Goal: Transaction & Acquisition: Obtain resource

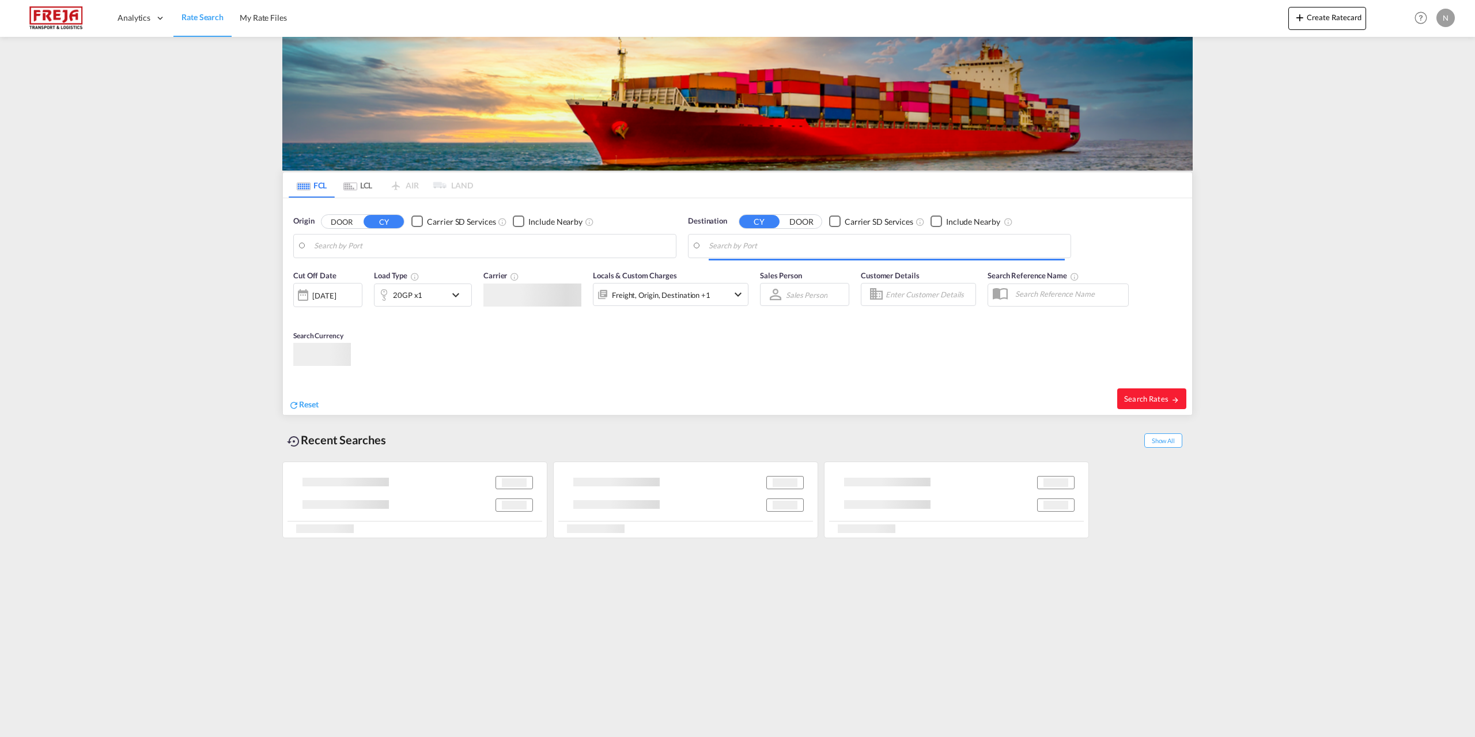
type input "[GEOGRAPHIC_DATA], DKFRC"
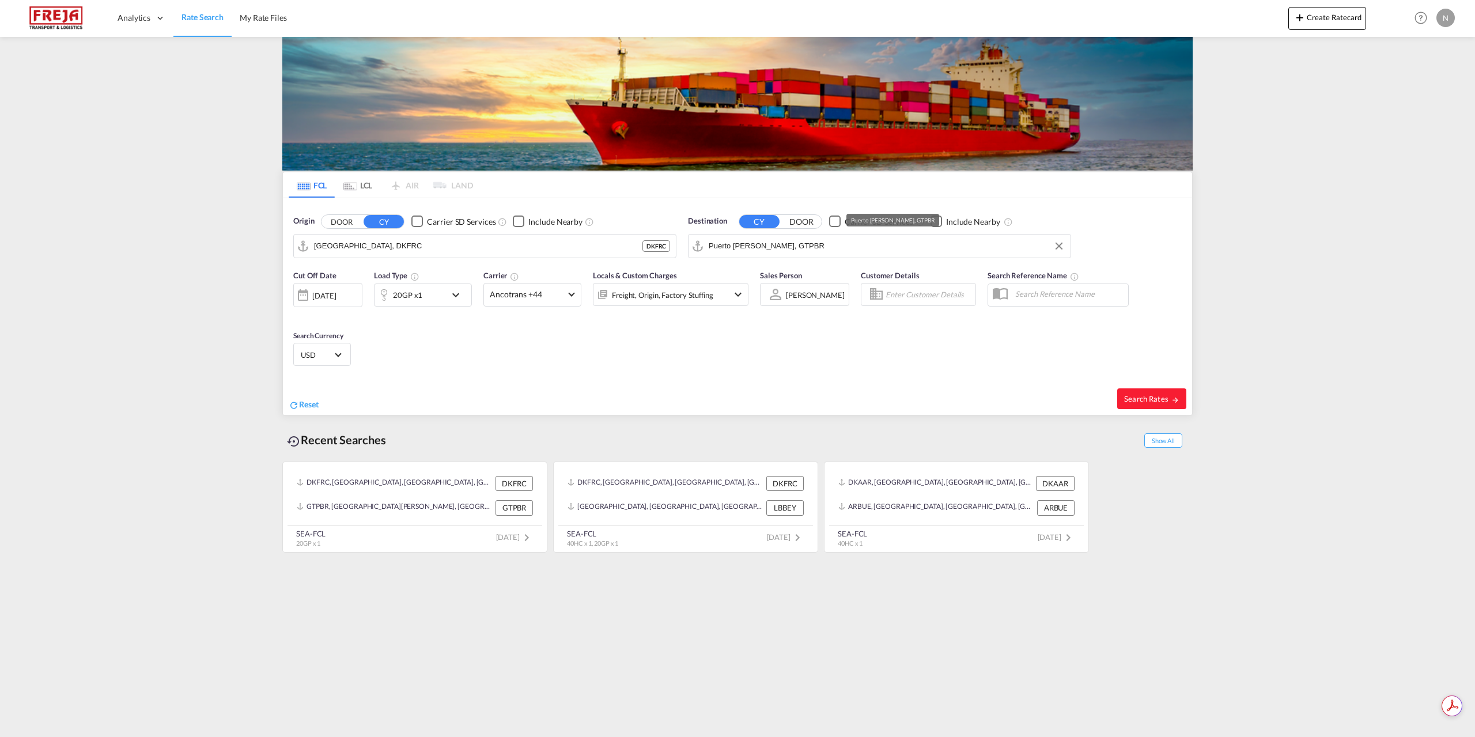
click at [735, 245] on input "Puerto Barrios, GTPBR" at bounding box center [887, 245] width 356 height 17
click at [736, 271] on div "Shanghai China CNSHA" at bounding box center [798, 277] width 219 height 35
type input "[GEOGRAPHIC_DATA], [GEOGRAPHIC_DATA]"
click at [433, 302] on div "20GP x1" at bounding box center [410, 295] width 71 height 23
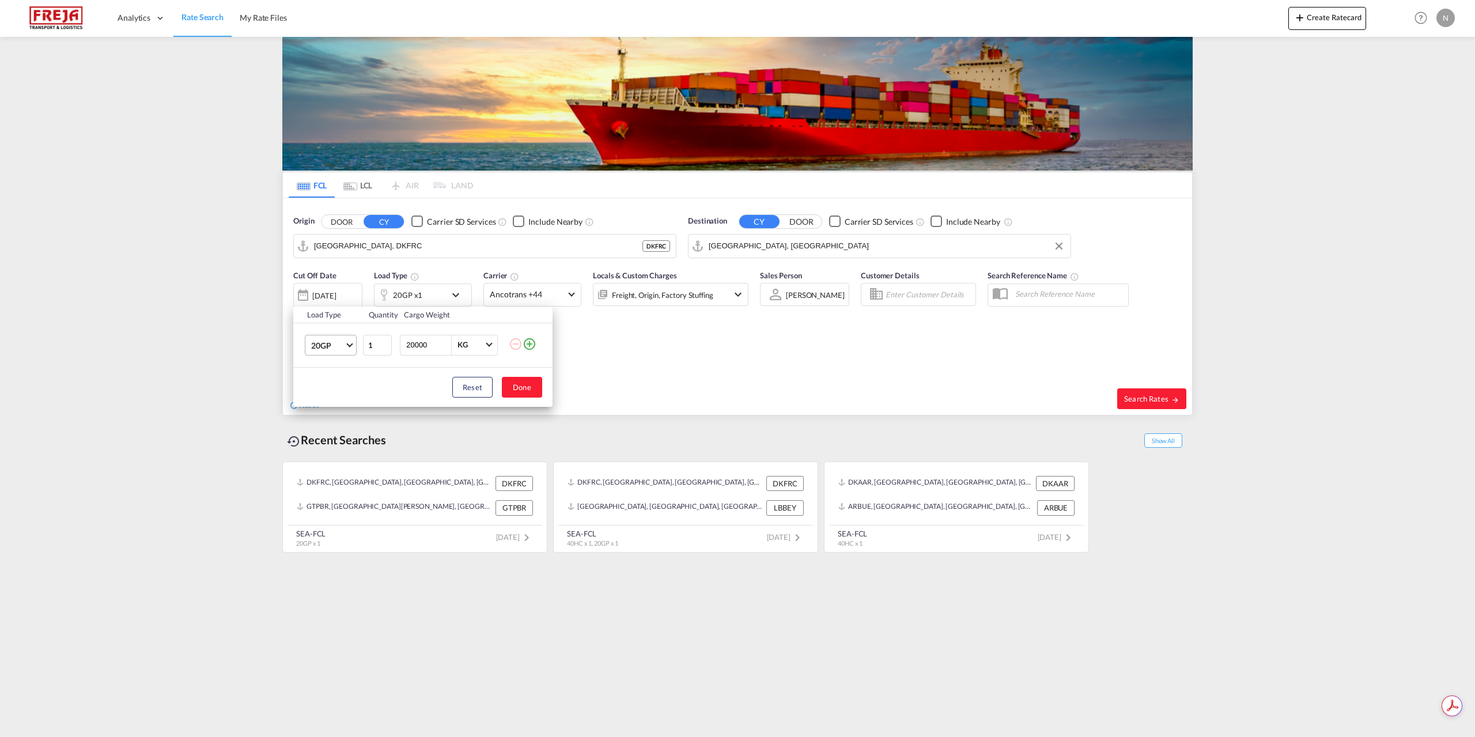
drag, startPoint x: 345, startPoint y: 345, endPoint x: 343, endPoint y: 353, distance: 7.8
click at [344, 345] on md-select-value "20GP" at bounding box center [333, 345] width 46 height 20
drag, startPoint x: 335, startPoint y: 399, endPoint x: 362, endPoint y: 399, distance: 27.1
click at [334, 399] on md-option "40HC" at bounding box center [341, 401] width 78 height 28
click at [524, 386] on button "Done" at bounding box center [522, 387] width 40 height 21
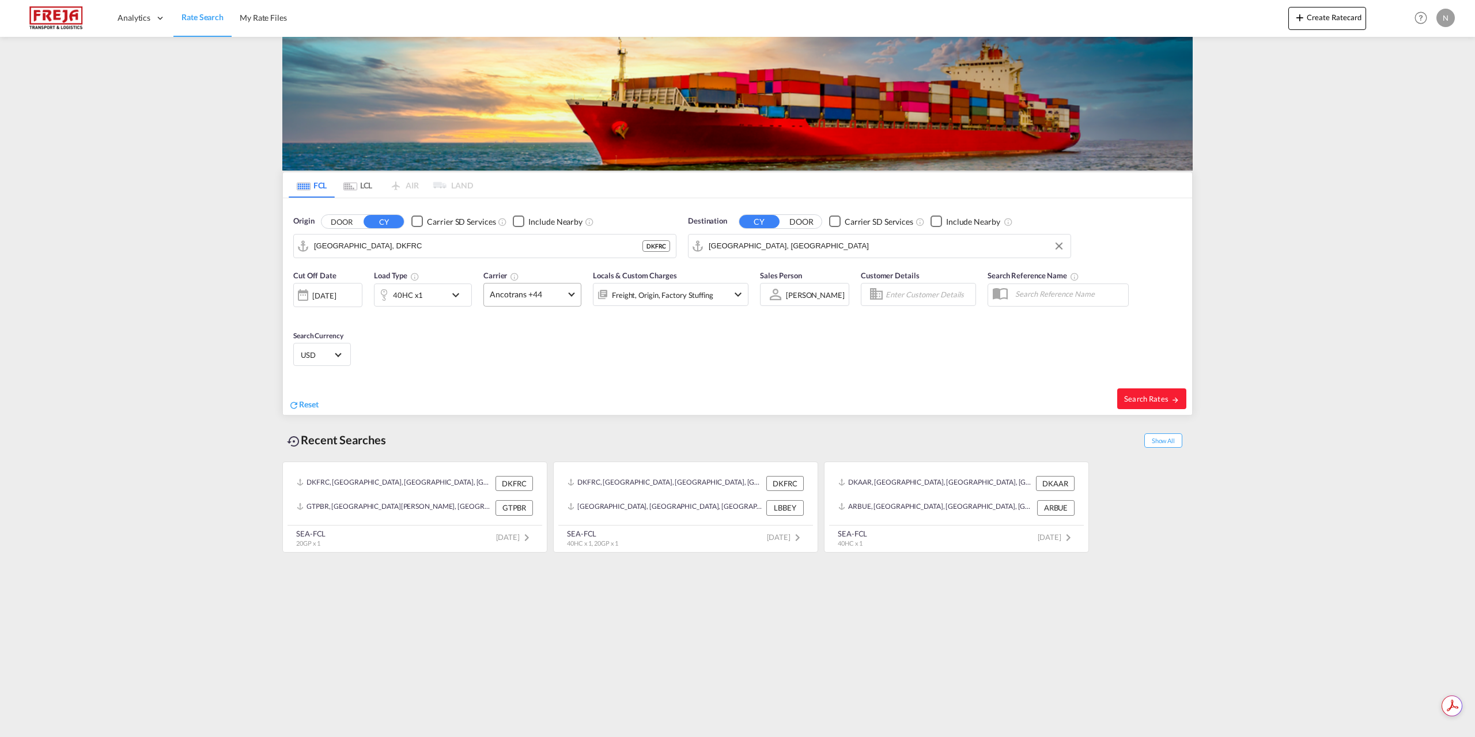
click at [564, 284] on md-select-value "Ancotrans +44" at bounding box center [532, 295] width 97 height 22
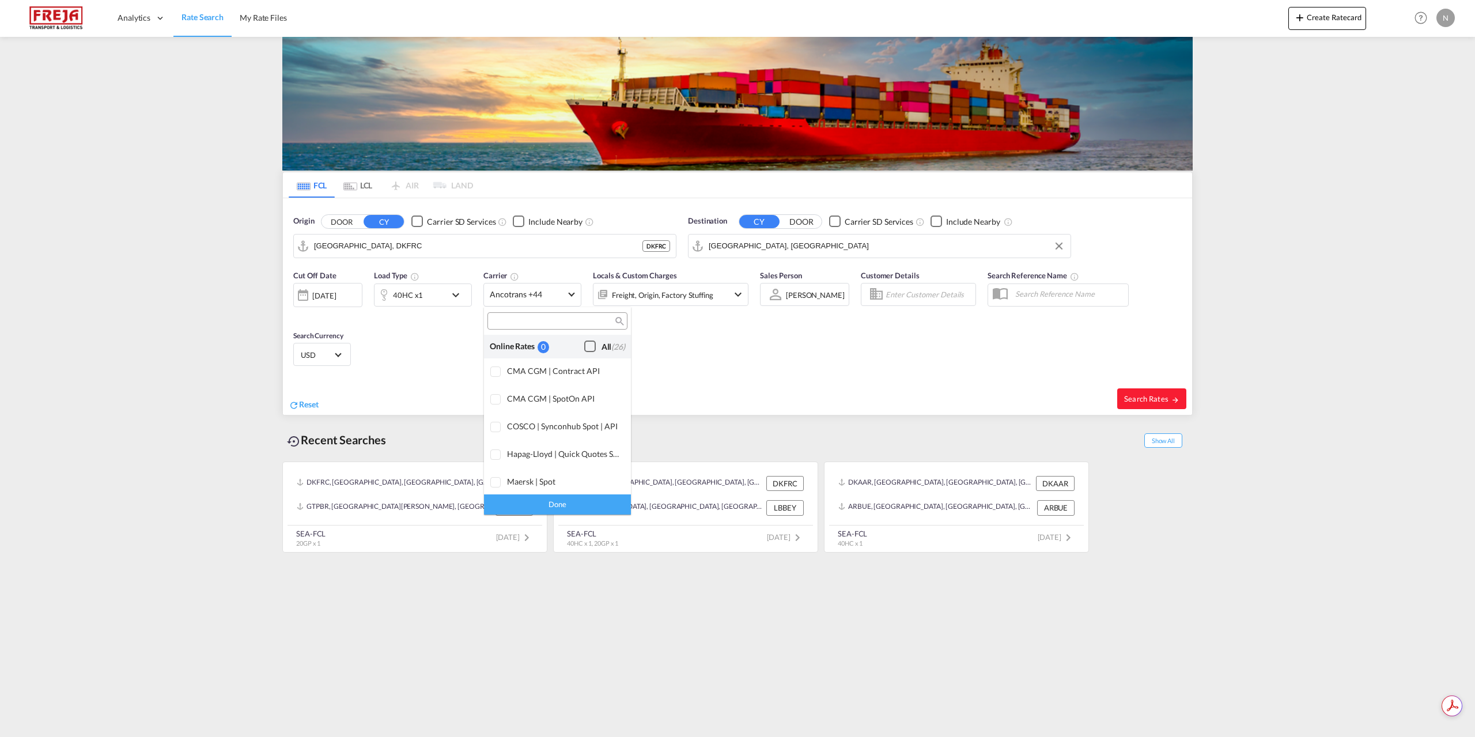
click at [584, 342] on div "Checkbox No Ink" at bounding box center [590, 347] width 12 height 12
click at [603, 502] on div "Done" at bounding box center [557, 504] width 147 height 20
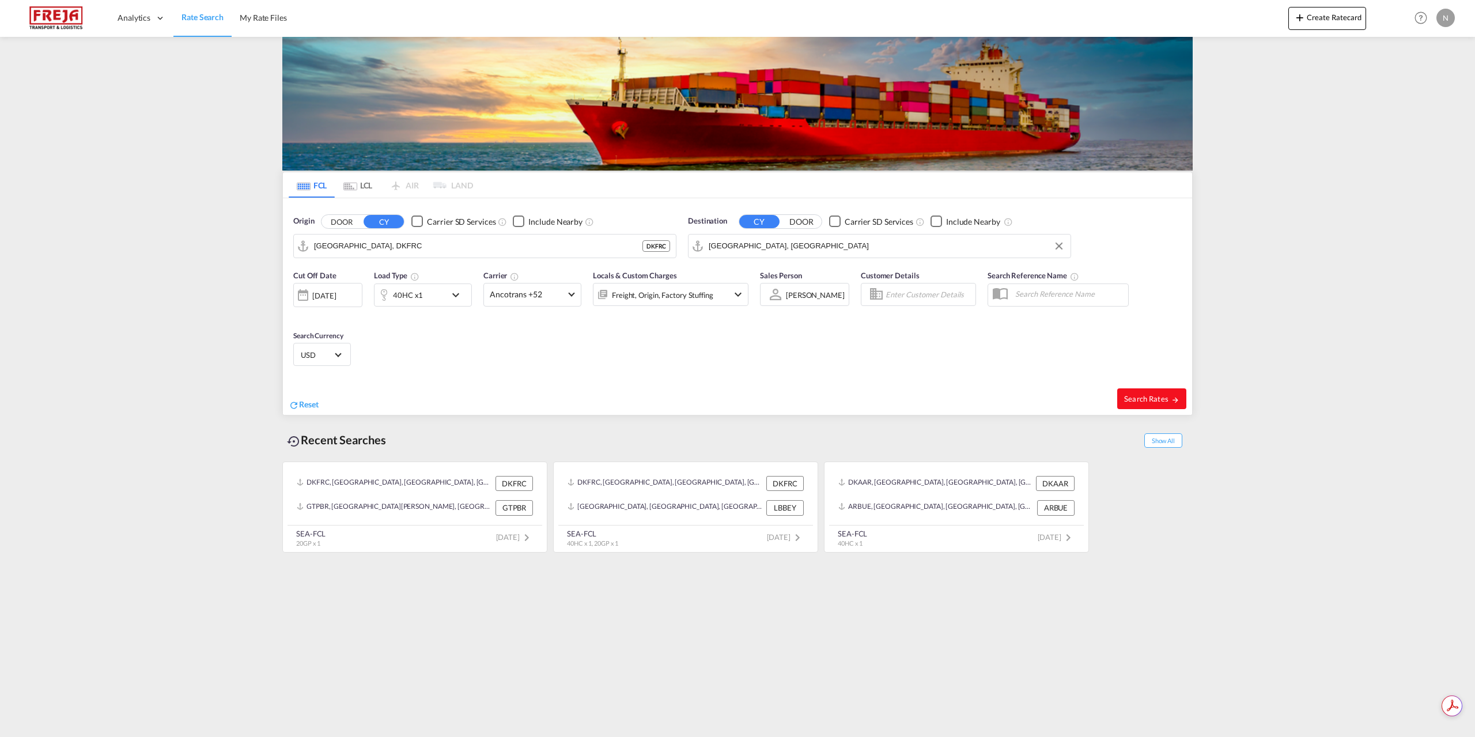
click at [1129, 391] on button "Search Rates" at bounding box center [1151, 398] width 69 height 21
type input "DKFRC to CNSHA / 29 Sep 2025"
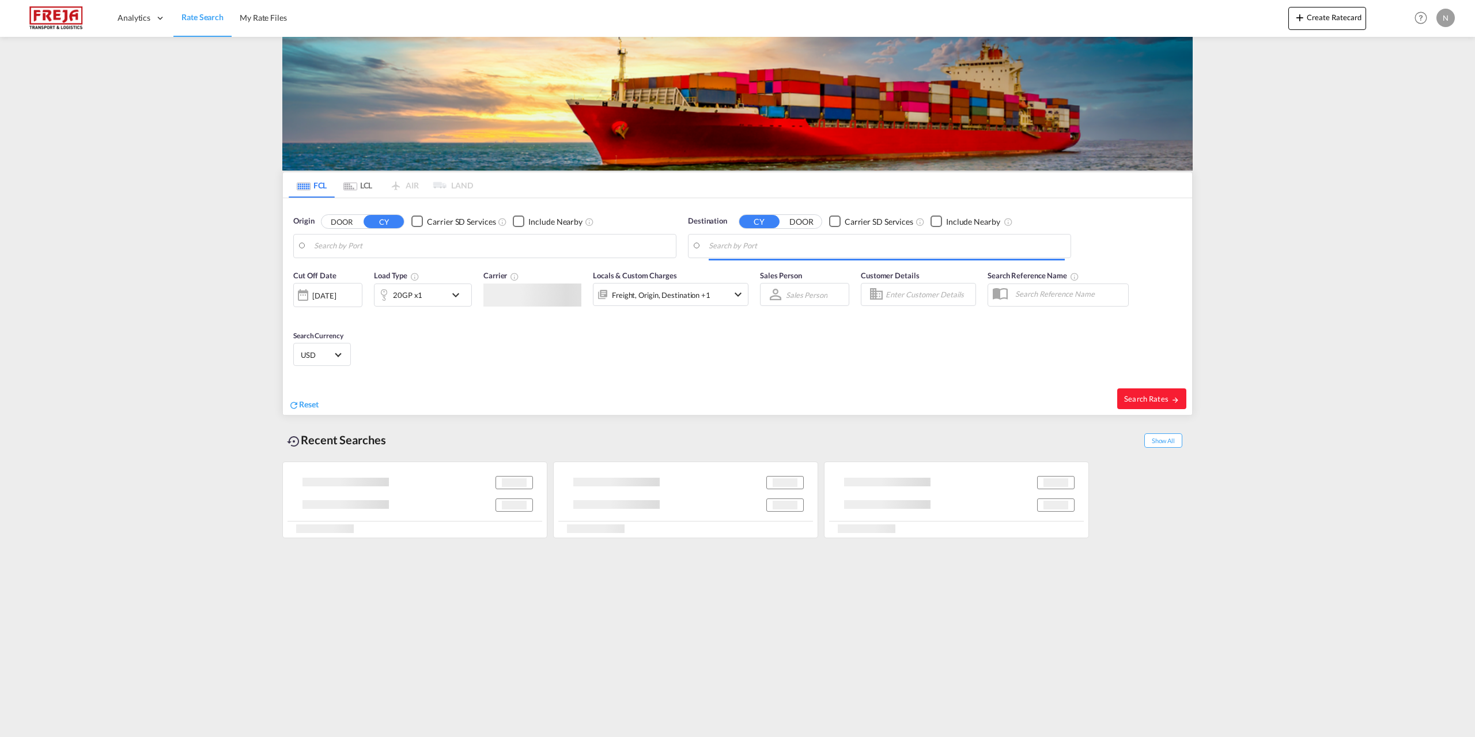
type input "[GEOGRAPHIC_DATA], DKFRC"
type input "[GEOGRAPHIC_DATA], [GEOGRAPHIC_DATA]"
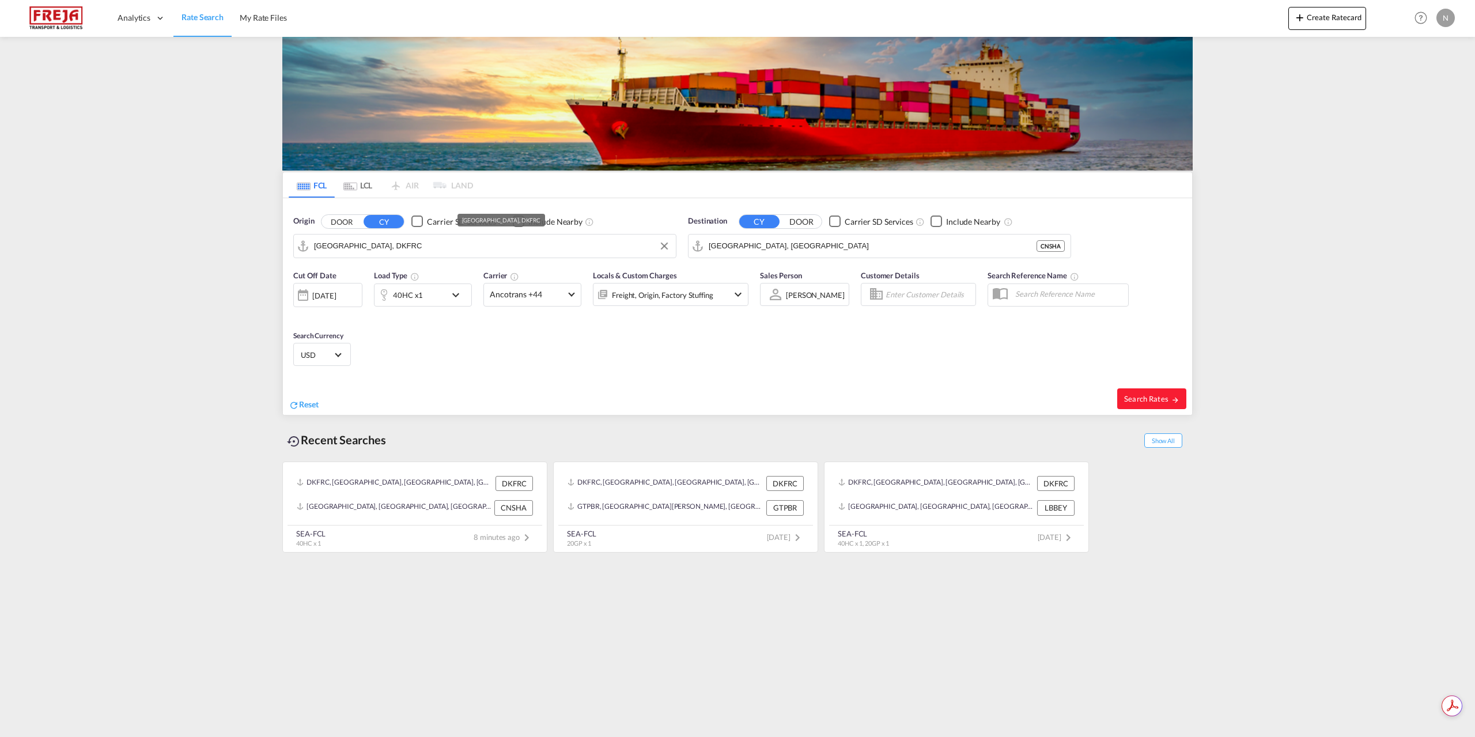
click at [471, 241] on input "[GEOGRAPHIC_DATA], DKFRC" at bounding box center [492, 245] width 356 height 17
click at [410, 274] on div "[GEOGRAPHIC_DATA] ([GEOGRAPHIC_DATA]) Denmark DKCPH" at bounding box center [403, 277] width 219 height 35
type input "[GEOGRAPHIC_DATA] ([GEOGRAPHIC_DATA]), DKCPH"
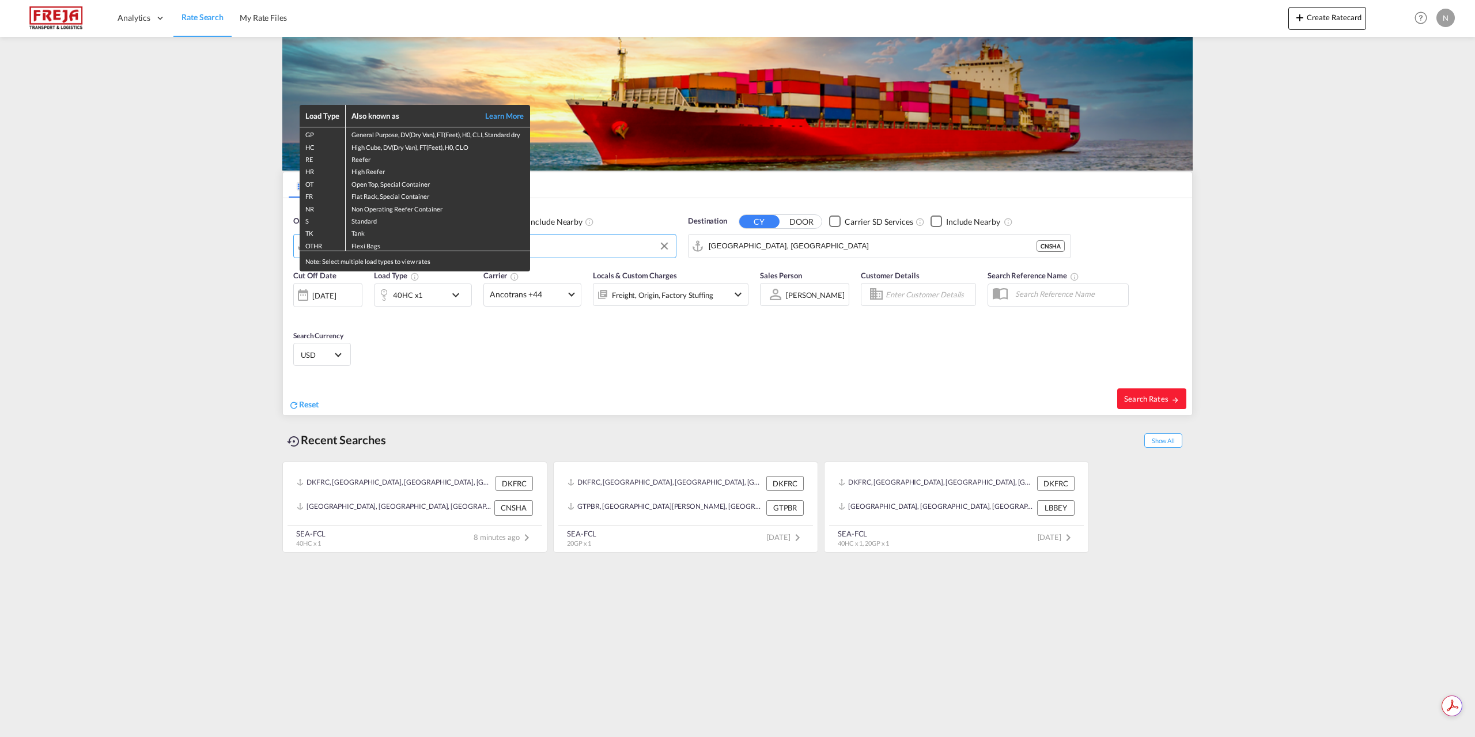
click at [844, 250] on div "Load Type Also known as Learn More GP General Purpose, DV(Dry Van), FT(Feet), H…" at bounding box center [737, 368] width 1475 height 737
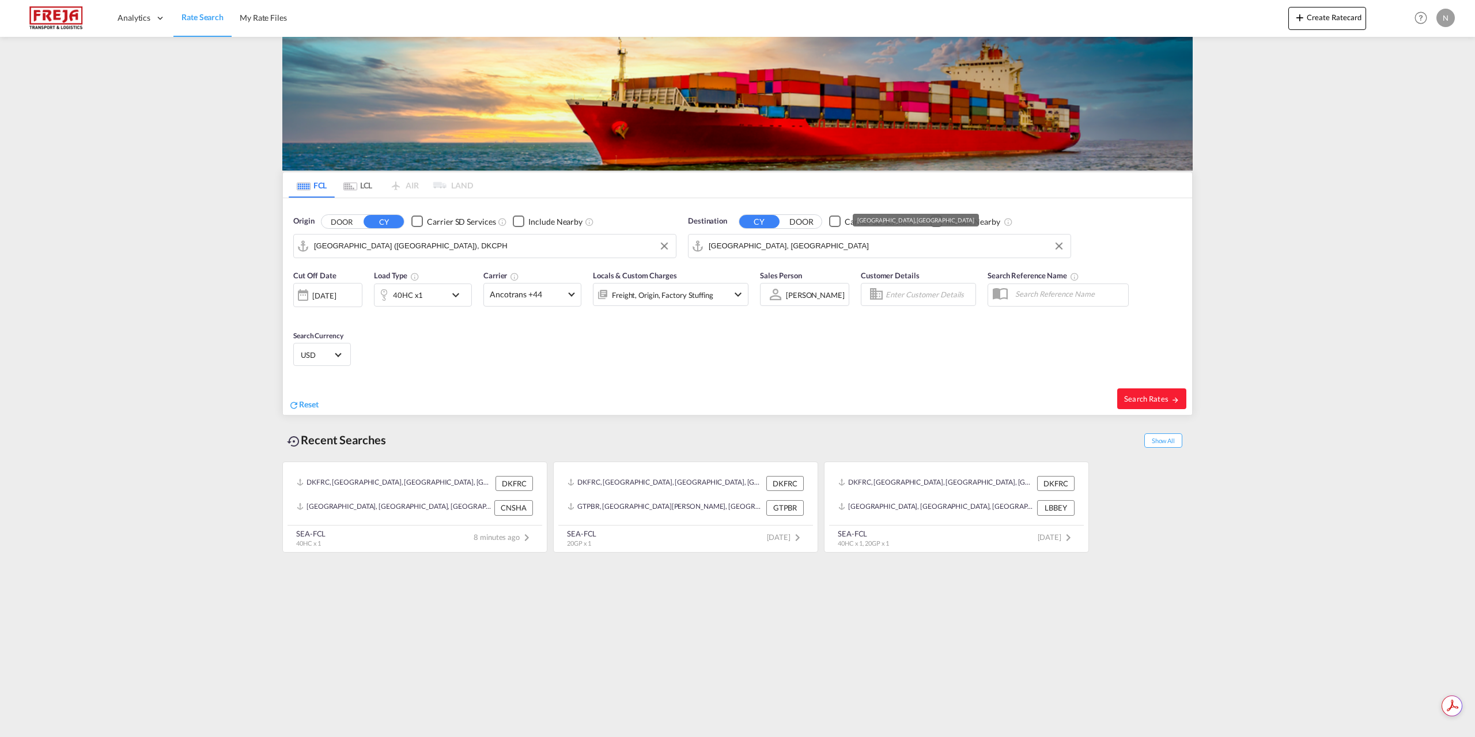
click at [844, 250] on input "[GEOGRAPHIC_DATA], [GEOGRAPHIC_DATA]" at bounding box center [887, 245] width 356 height 17
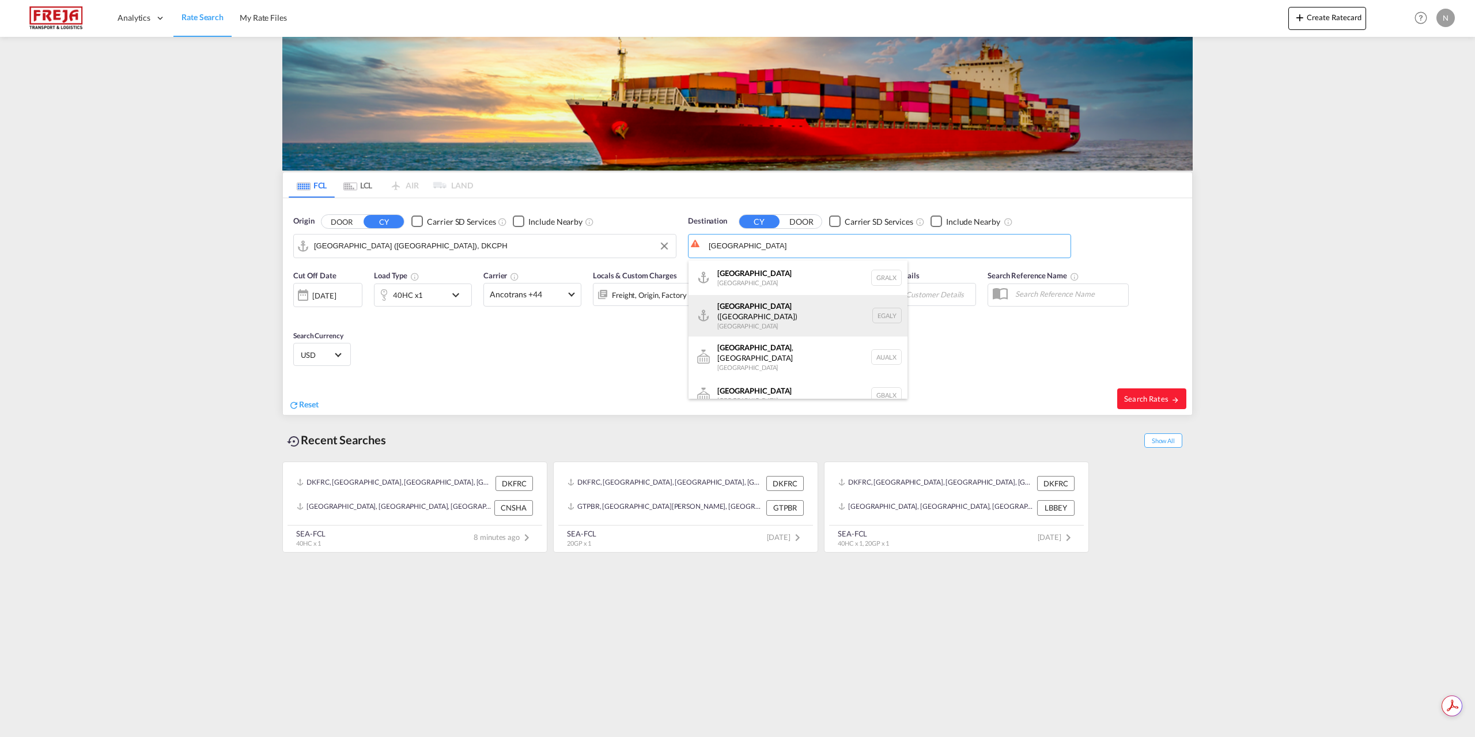
click at [802, 316] on div "Alexandria ([GEOGRAPHIC_DATA]) [GEOGRAPHIC_DATA] EGALY" at bounding box center [798, 315] width 219 height 41
type input "Alexandria ([GEOGRAPHIC_DATA]), EGALY"
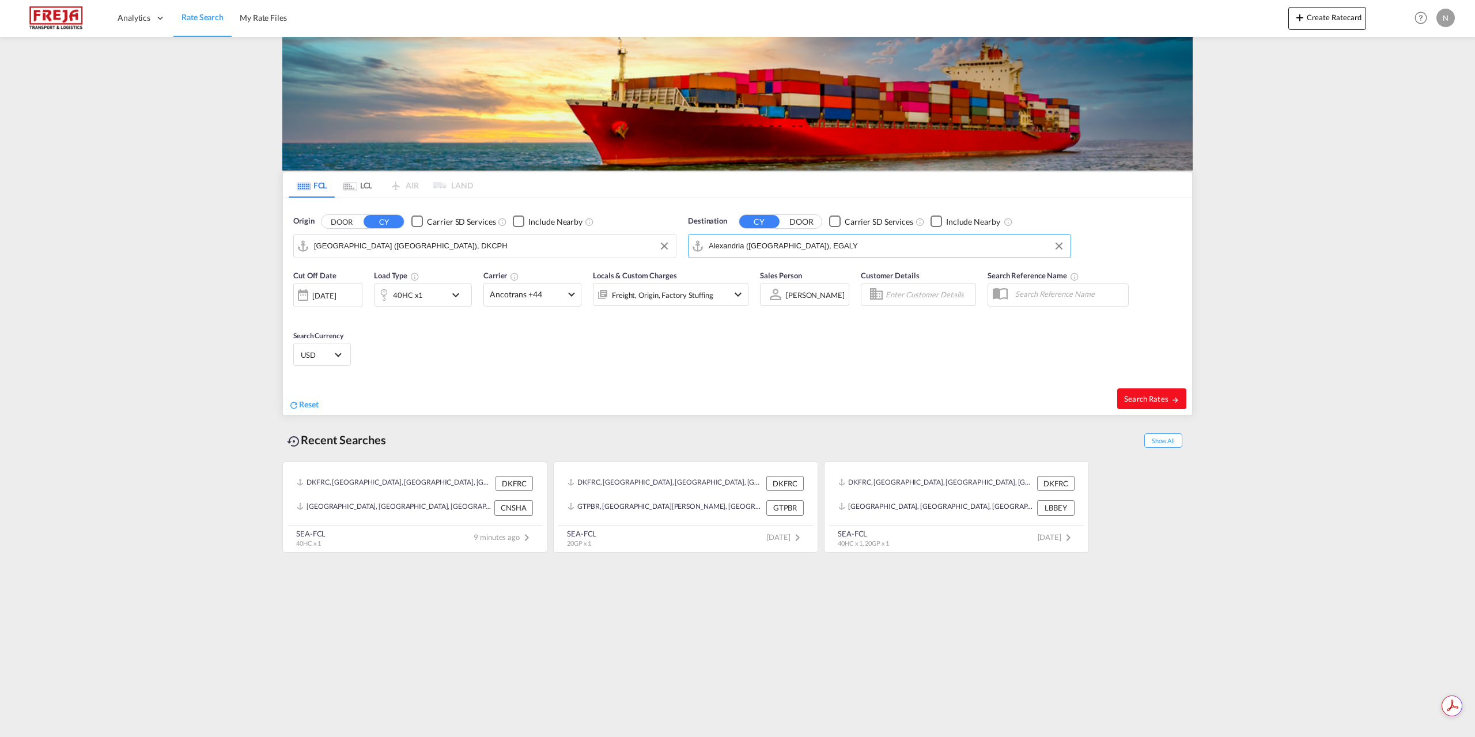
click at [1128, 393] on button "Search Rates" at bounding box center [1151, 398] width 69 height 21
type input "DKCPH to EGALY / [DATE]"
